Goal: Task Accomplishment & Management: Complete application form

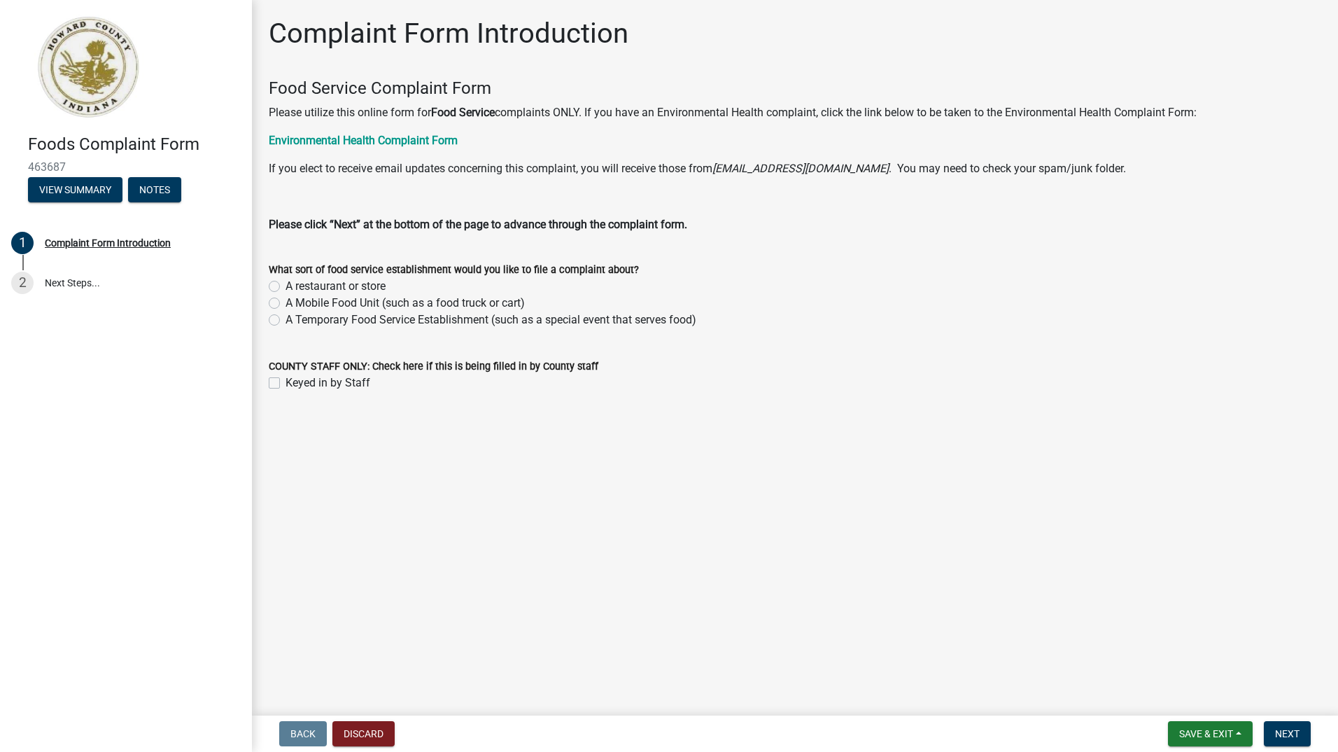
click at [367, 283] on label "A restaurant or store" at bounding box center [336, 286] width 100 height 17
click at [295, 283] on input "A restaurant or store" at bounding box center [290, 282] width 9 height 9
radio input "true"
click at [1289, 738] on span "Next" at bounding box center [1287, 733] width 24 height 11
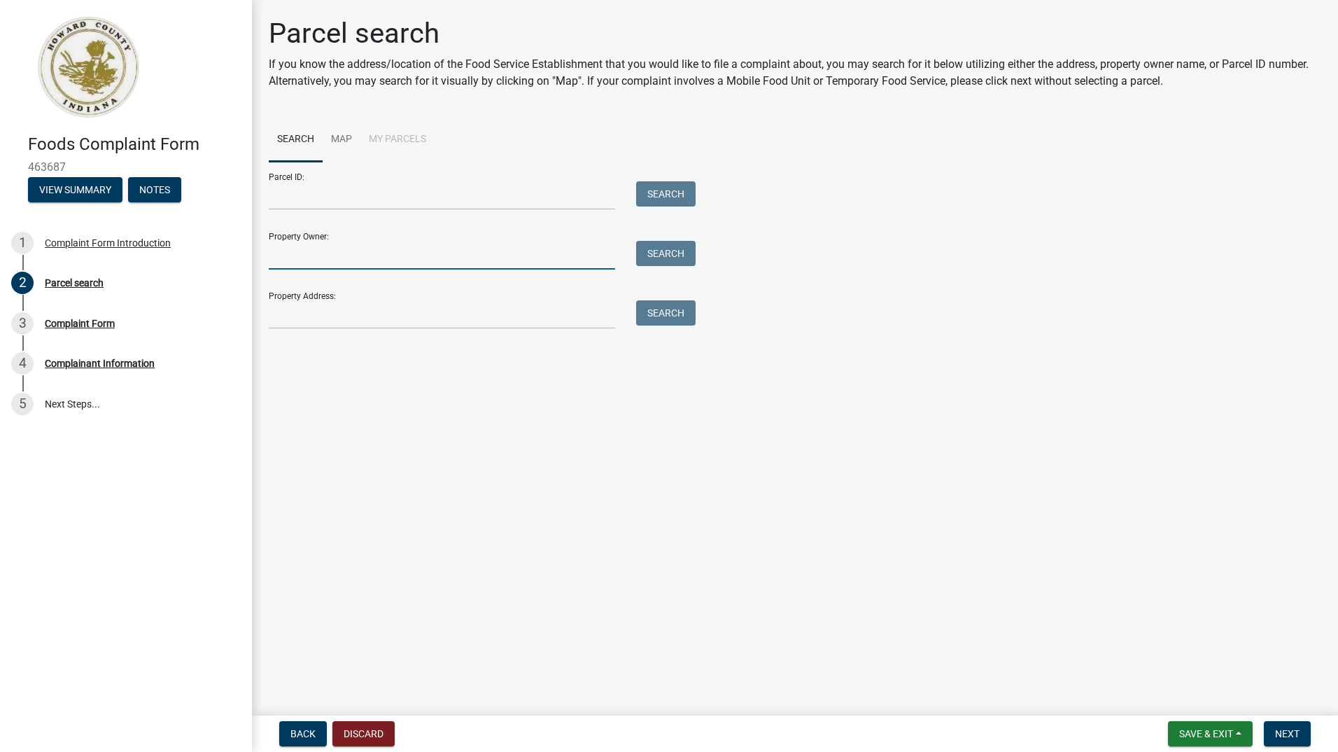
click at [370, 258] on input "Property Owner:" at bounding box center [442, 255] width 346 height 29
type input "Lance Rice"
click at [372, 311] on input "Property Address:" at bounding box center [442, 314] width 346 height 29
paste input "408 Arrow St, Kokomo, IN 46902"
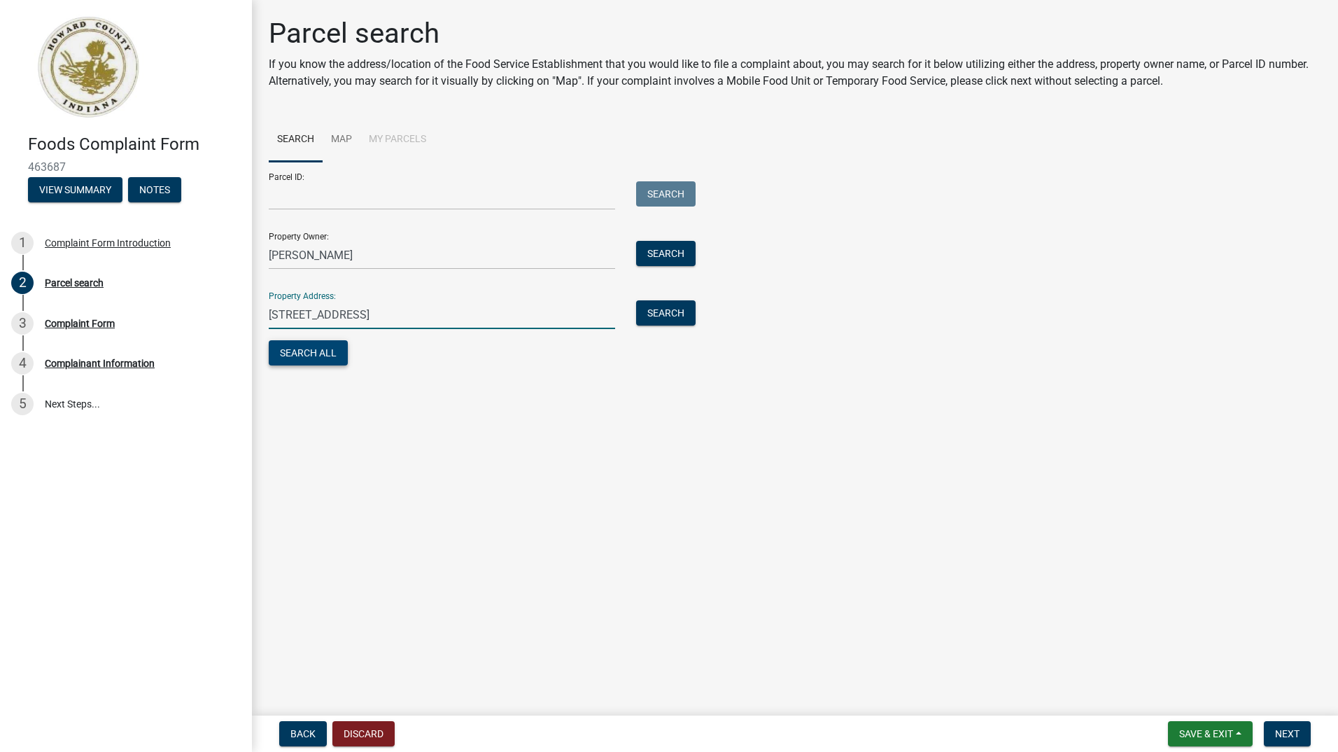
type input "408 Arrow St, Kokomo, IN 46902"
click at [318, 354] on button "Search All" at bounding box center [308, 352] width 79 height 25
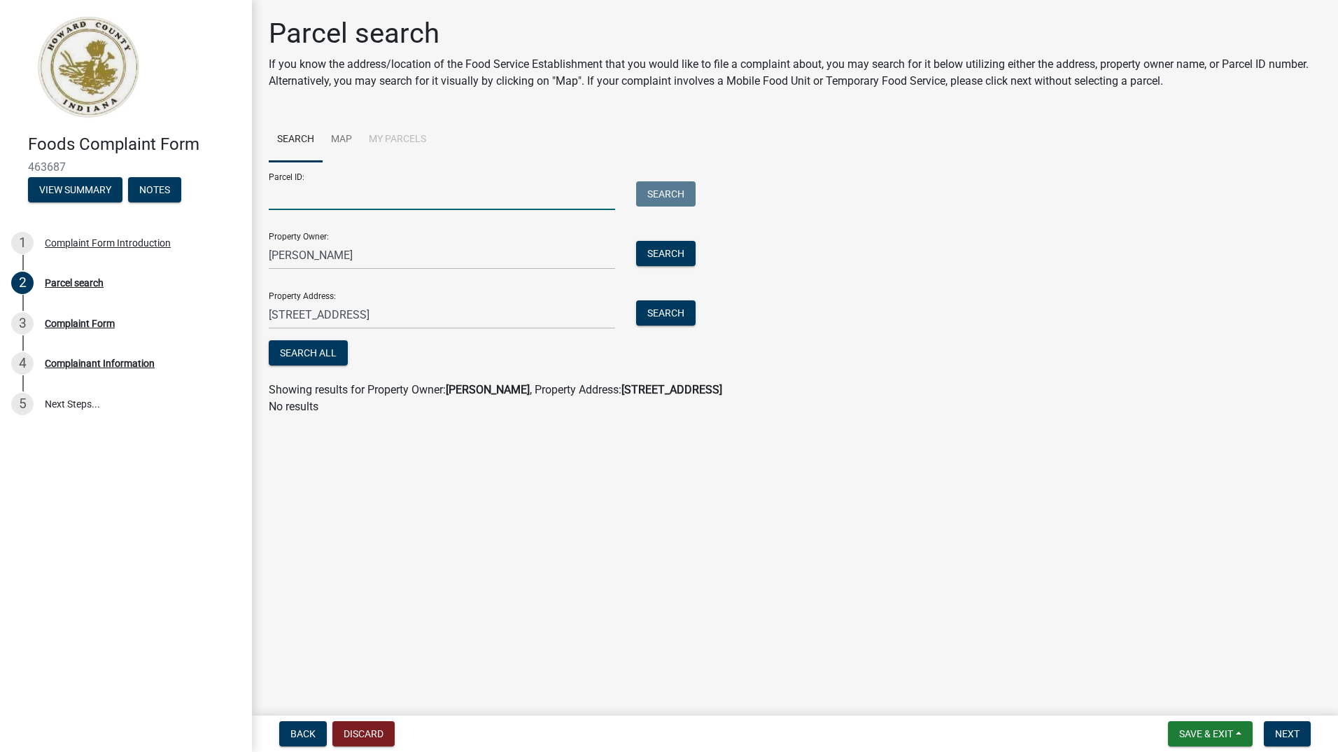
click at [286, 195] on input "Parcel ID:" at bounding box center [442, 195] width 346 height 29
click at [342, 137] on link "Map" at bounding box center [342, 140] width 38 height 45
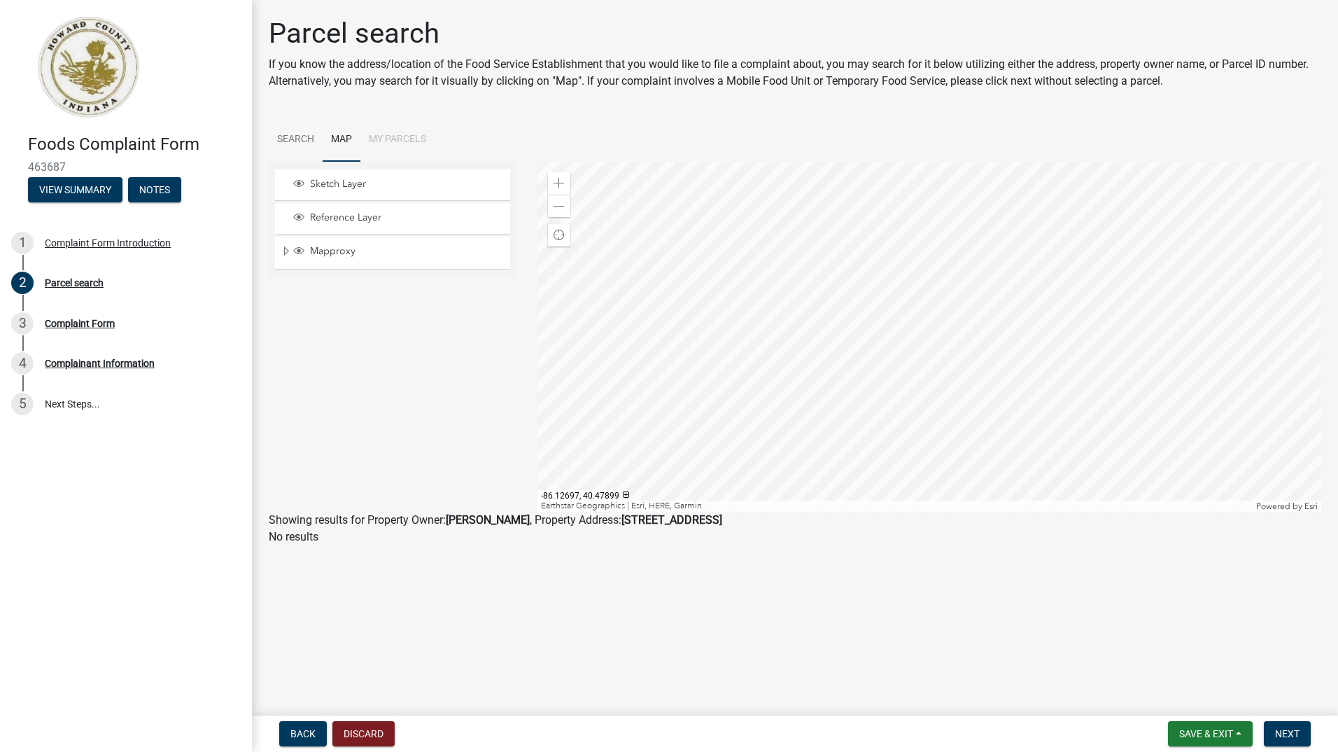
click at [920, 323] on div at bounding box center [930, 337] width 785 height 350
click at [934, 317] on div at bounding box center [930, 337] width 785 height 350
click at [930, 308] on div at bounding box center [930, 337] width 785 height 350
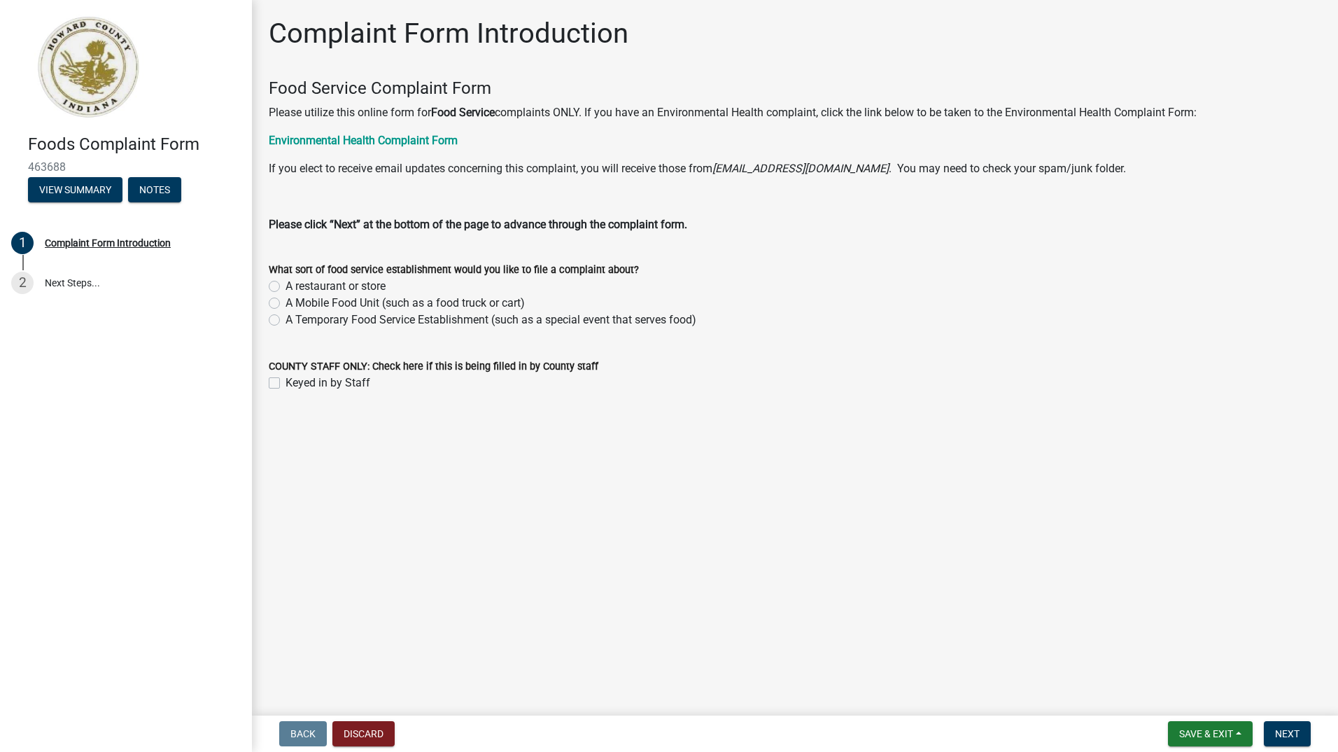
click at [300, 285] on label "A restaurant or store" at bounding box center [336, 286] width 100 height 17
click at [295, 285] on input "A restaurant or store" at bounding box center [290, 282] width 9 height 9
radio input "true"
click at [1283, 736] on span "Next" at bounding box center [1287, 733] width 24 height 11
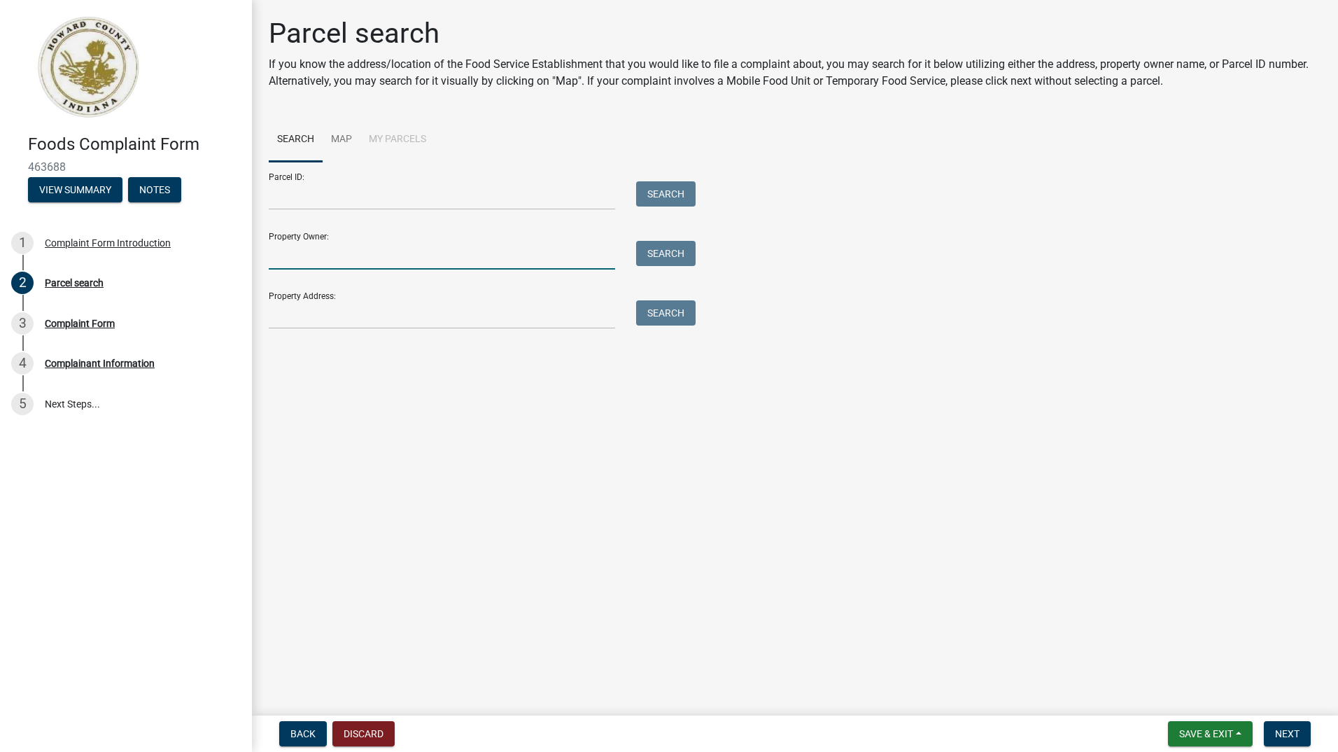
click at [392, 258] on input "Property Owner:" at bounding box center [442, 255] width 346 height 29
click at [282, 319] on input "Property Address:" at bounding box center [442, 314] width 346 height 29
type input "408 Arrow St, Kokomo, IN 46902"
type input "Lance Rice"
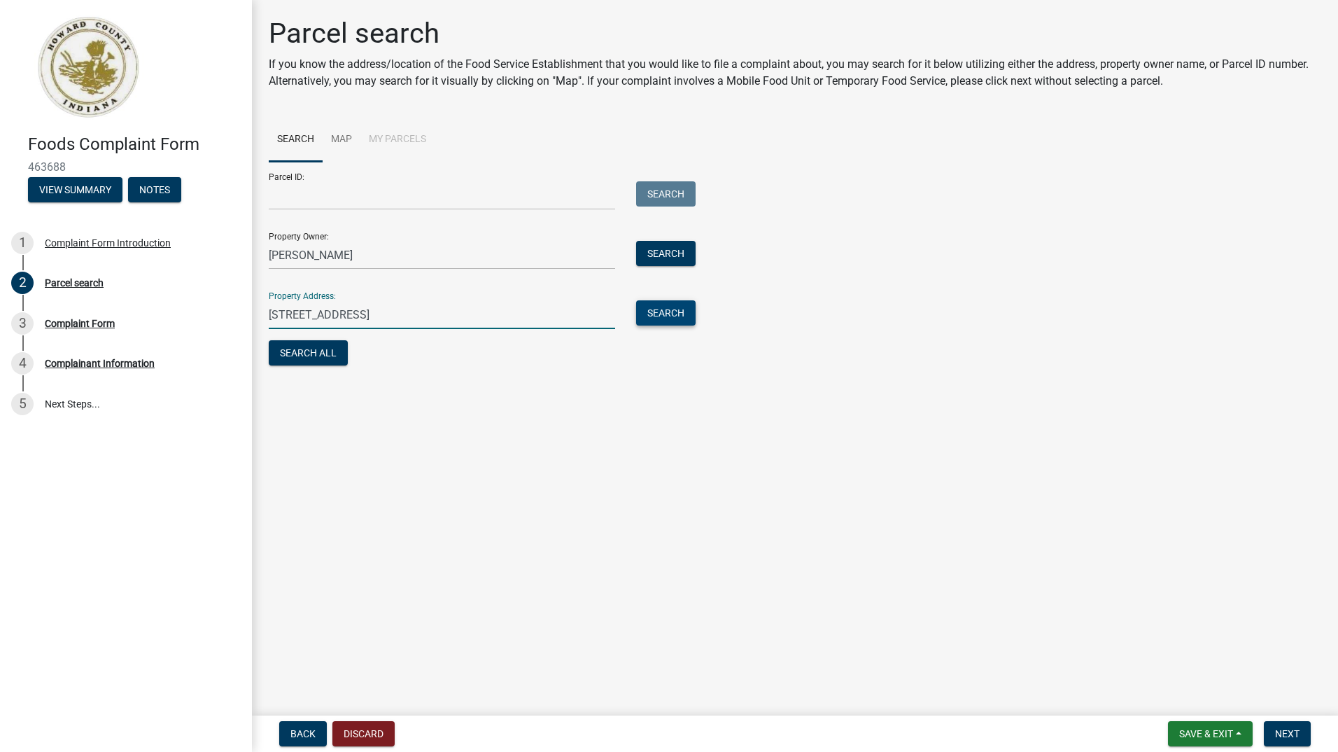
click at [678, 310] on button "Search" at bounding box center [665, 312] width 59 height 25
drag, startPoint x: 442, startPoint y: 311, endPoint x: 333, endPoint y: 314, distance: 109.2
click at [333, 314] on input "408 Arrow St, Kokomo, IN 46902" at bounding box center [442, 314] width 346 height 29
type input "408 Arrow St"
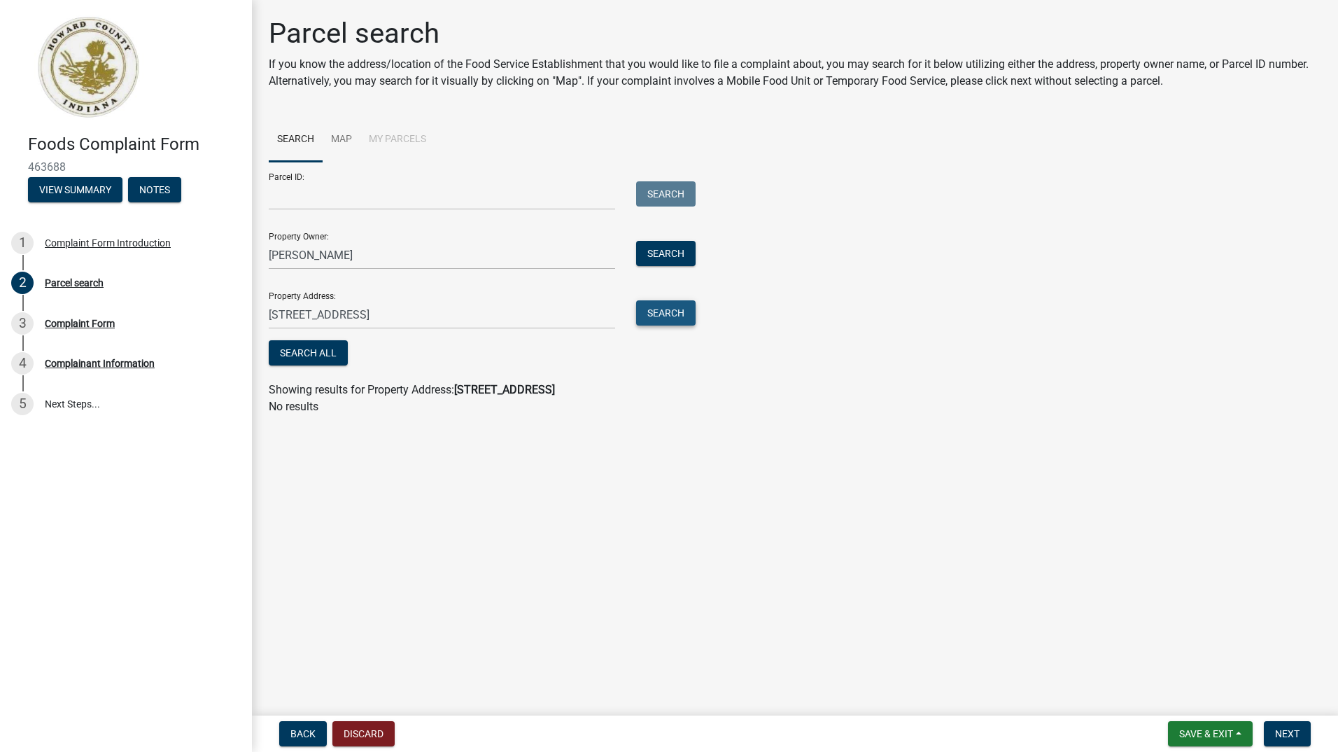
click at [674, 308] on button "Search" at bounding box center [665, 312] width 59 height 25
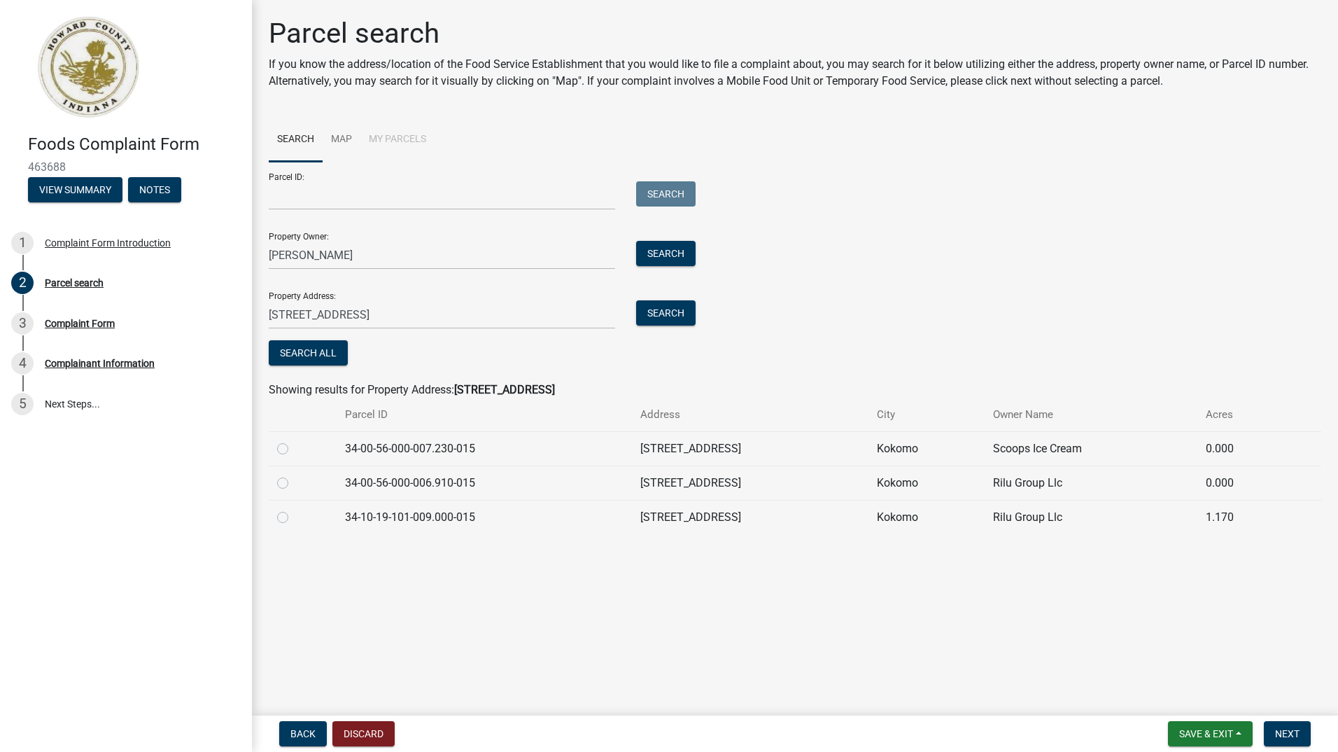
click at [294, 440] on label at bounding box center [294, 440] width 0 height 0
click at [294, 448] on input "radio" at bounding box center [298, 444] width 9 height 9
radio input "true"
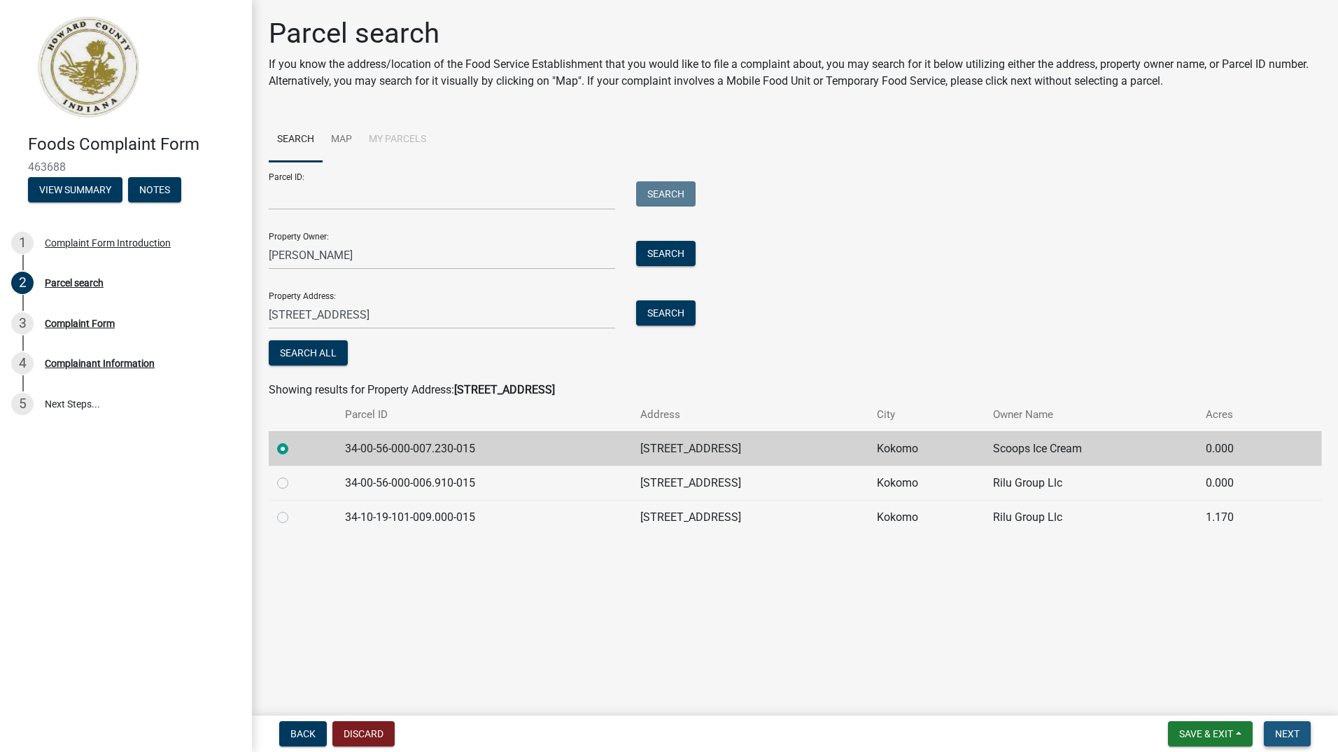
click at [1284, 735] on span "Next" at bounding box center [1287, 733] width 24 height 11
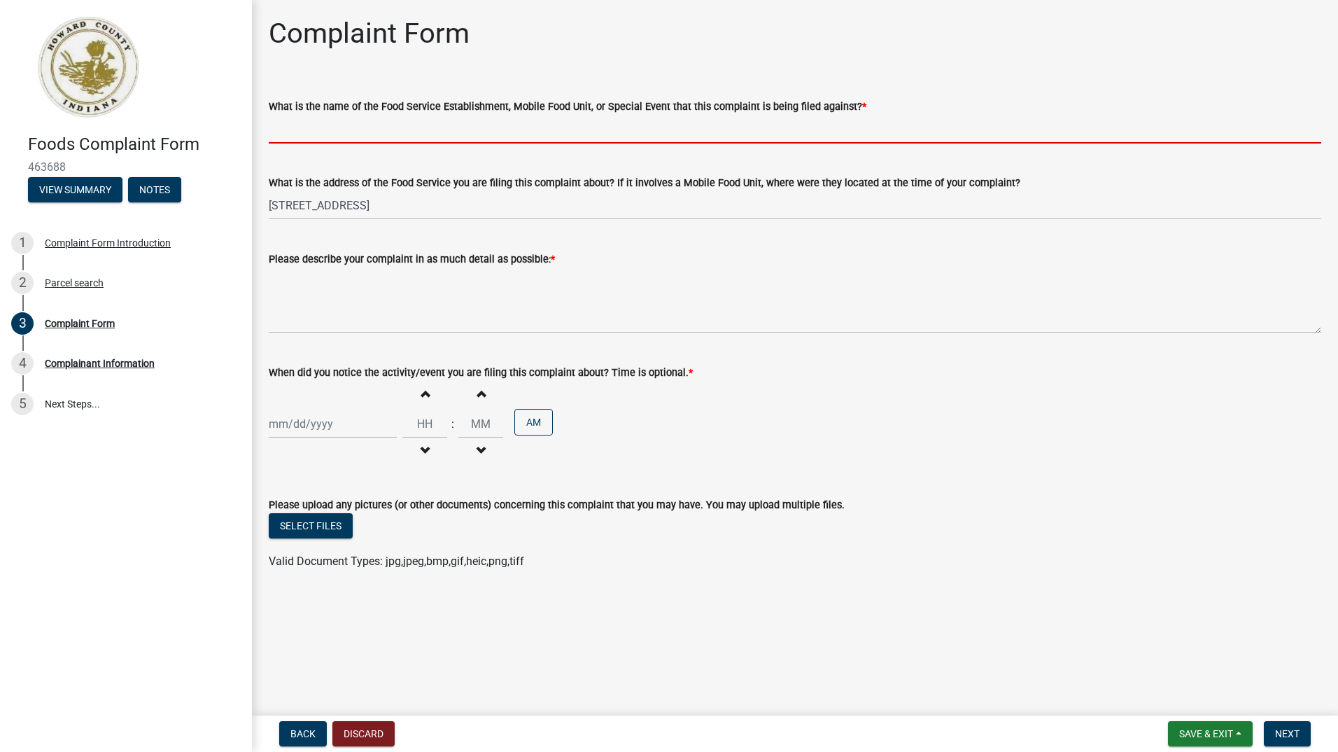
click at [377, 135] on input "What is the name of the Food Service Establishment, Mobile Food Unit, or Specia…" at bounding box center [795, 129] width 1053 height 29
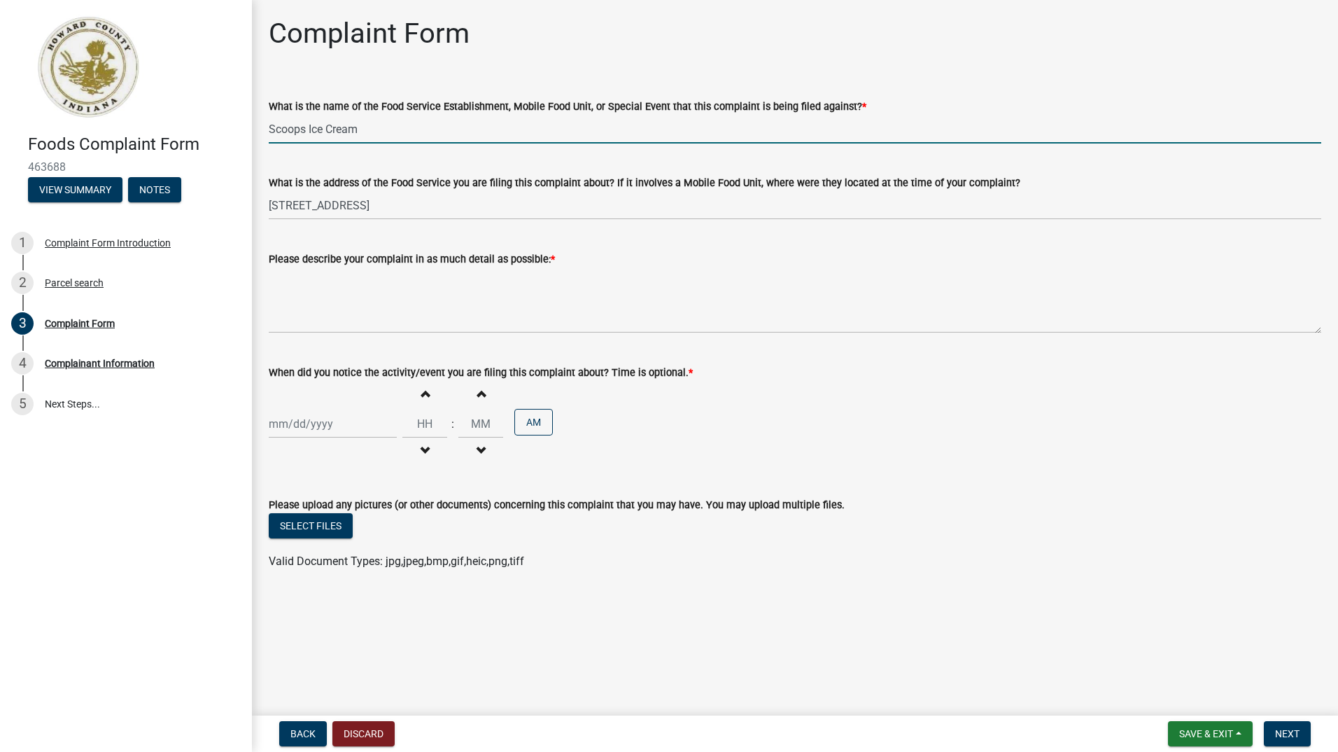
type input "Scoops Ice Cream"
click at [419, 317] on textarea "Please describe your complaint in as much detail as possible: *" at bounding box center [795, 300] width 1053 height 66
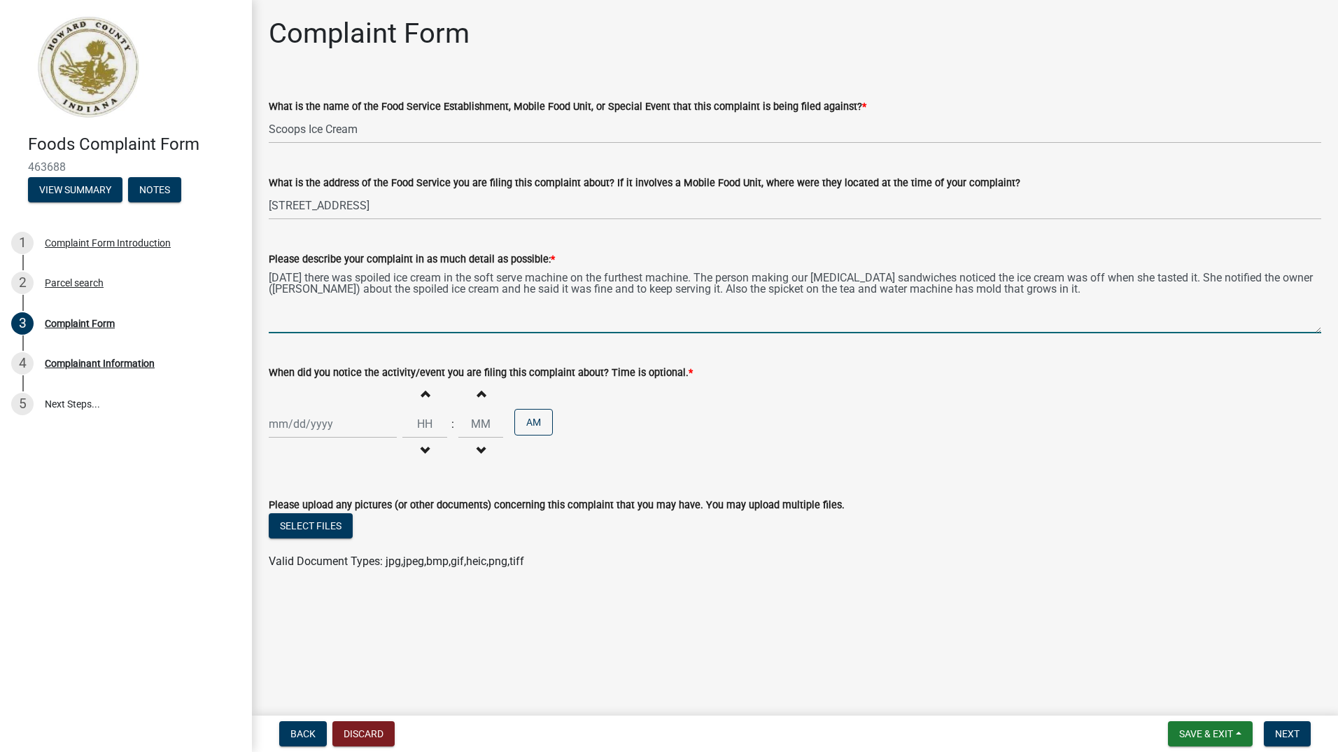
type textarea "Yesterday there was spoiled ice cream in the soft serve machine on the furthest…"
click at [334, 432] on div at bounding box center [333, 423] width 128 height 29
select select "8"
select select "2025"
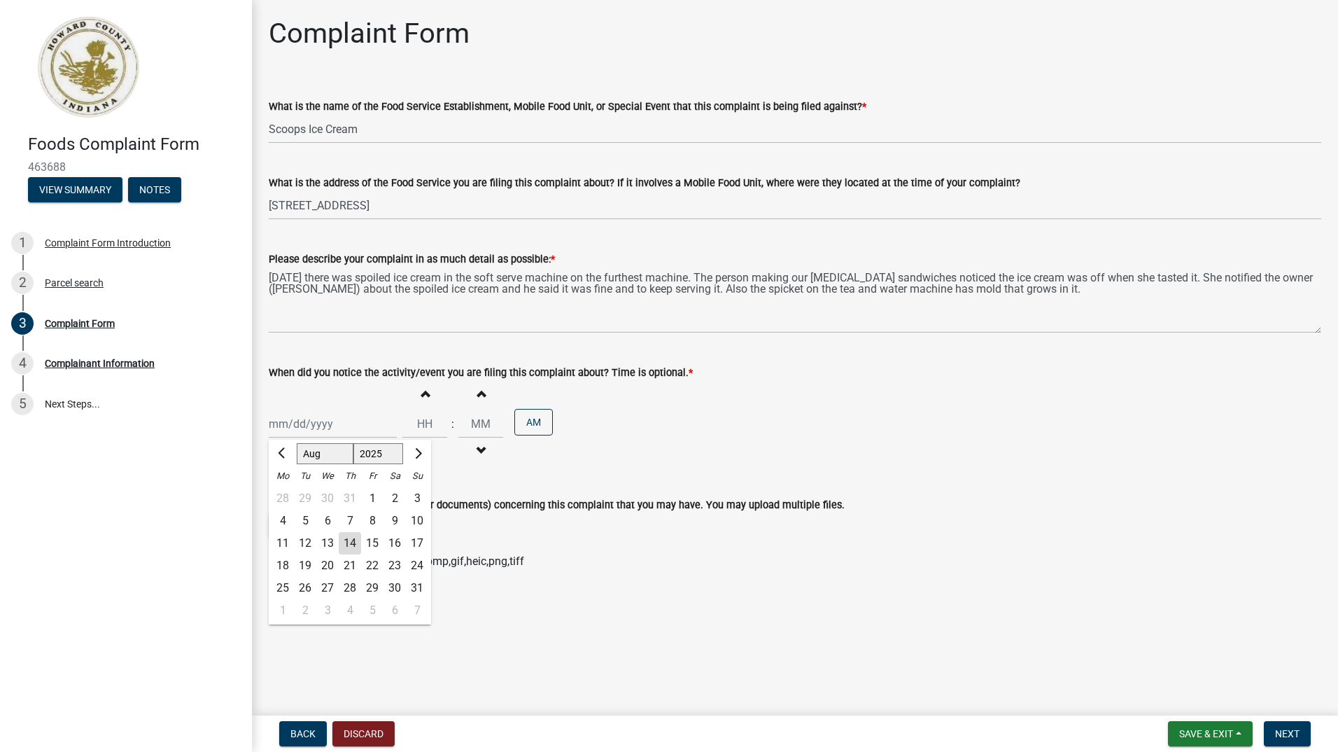
click at [332, 542] on div "13" at bounding box center [327, 543] width 22 height 22
type input "08/13/2025"
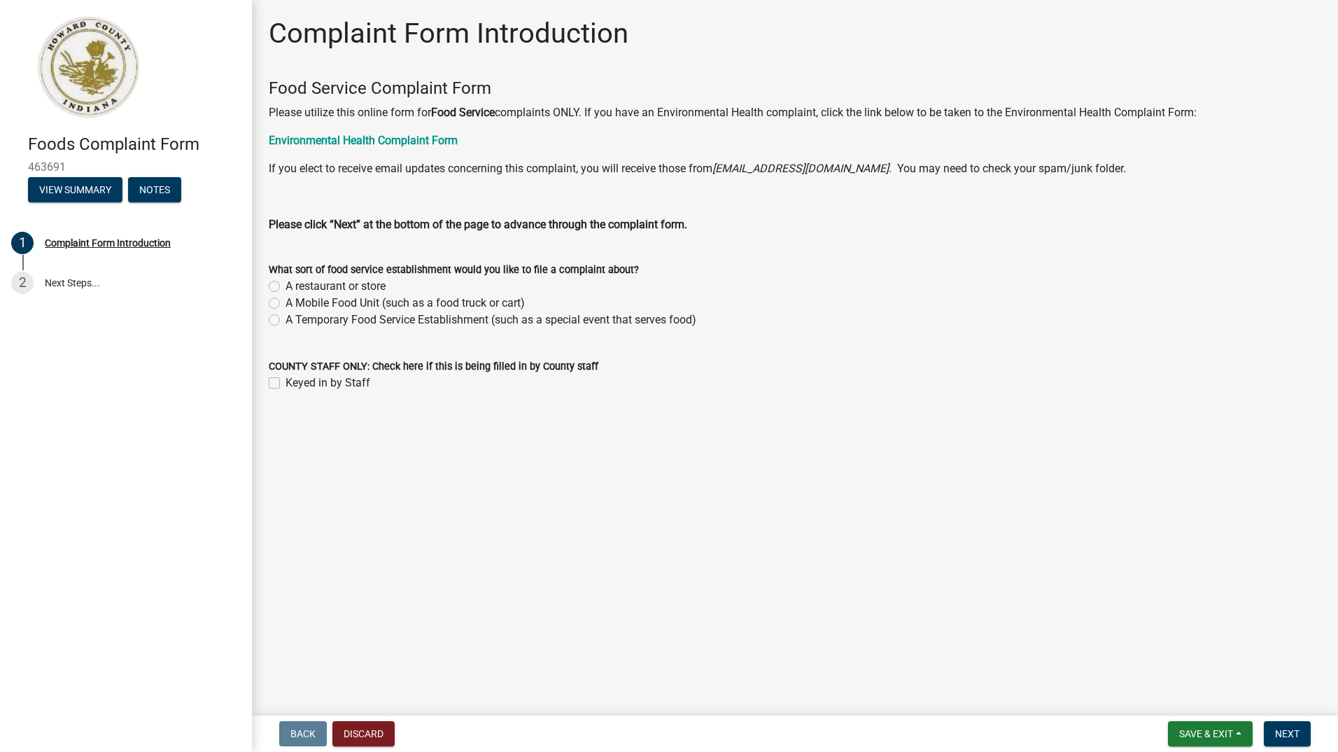
click at [361, 283] on label "A restaurant or store" at bounding box center [336, 286] width 100 height 17
click at [295, 283] on input "A restaurant or store" at bounding box center [290, 282] width 9 height 9
radio input "true"
click at [1272, 727] on button "Next" at bounding box center [1287, 733] width 47 height 25
